Goal: Task Accomplishment & Management: Use online tool/utility

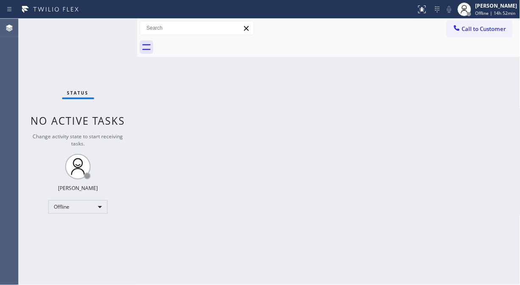
click at [8, 39] on div "Agent Desktop" at bounding box center [9, 152] width 18 height 266
click at [96, 206] on div "Offline" at bounding box center [77, 207] width 59 height 14
click at [76, 240] on li "Unavailable" at bounding box center [78, 239] width 58 height 10
click at [144, 69] on div "Back to Dashboard Change Sender ID Customers Technicians Select a contact Outbo…" at bounding box center [329, 152] width 384 height 266
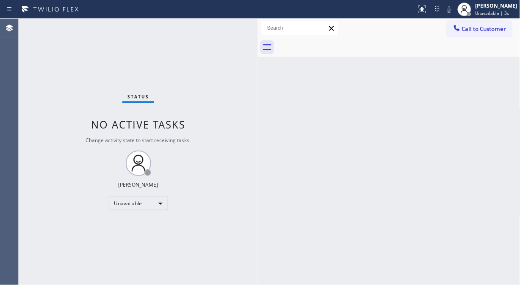
drag, startPoint x: 139, startPoint y: 78, endPoint x: 261, endPoint y: 100, distance: 123.9
click at [258, 100] on div at bounding box center [258, 152] width 0 height 266
click at [31, 86] on div "Status No active tasks Change activity state to start receiving tasks. Fila Gar…" at bounding box center [139, 152] width 241 height 266
click at [263, 73] on div "Back to Dashboard Change Sender ID Customers Technicians Select a contact Outbo…" at bounding box center [389, 152] width 261 height 266
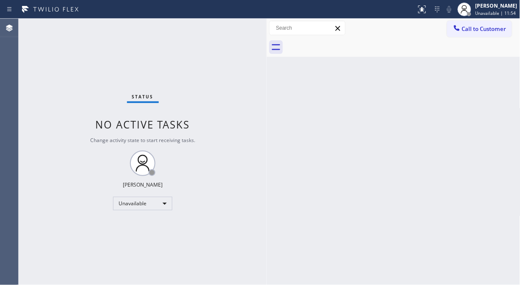
drag, startPoint x: 258, startPoint y: 49, endPoint x: 265, endPoint y: 49, distance: 7.6
click at [267, 49] on div at bounding box center [267, 152] width 0 height 266
